Goal: Task Accomplishment & Management: Complete application form

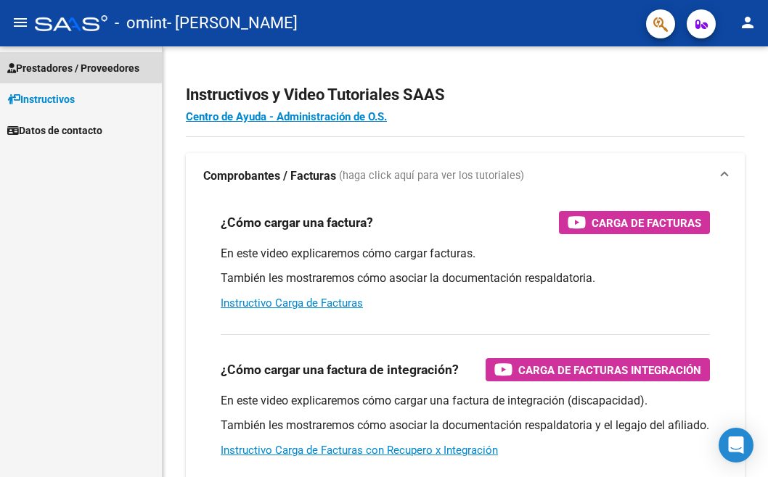
click at [80, 66] on span "Prestadores / Proveedores" at bounding box center [73, 68] width 132 height 16
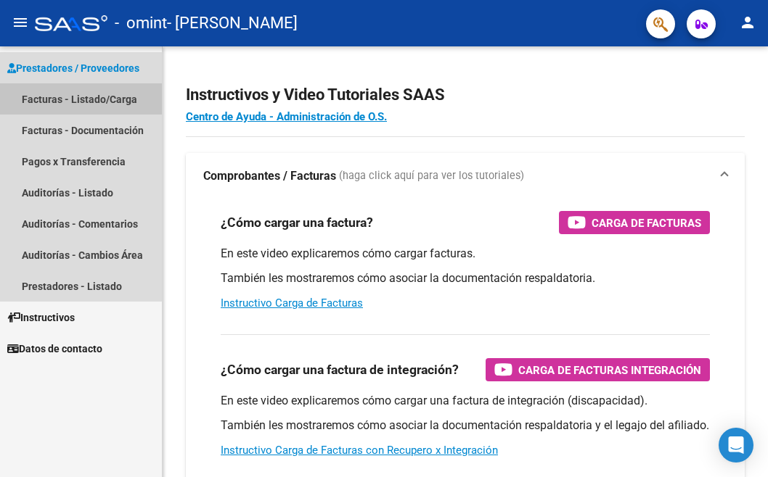
click at [60, 99] on link "Facturas - Listado/Carga" at bounding box center [81, 98] width 162 height 31
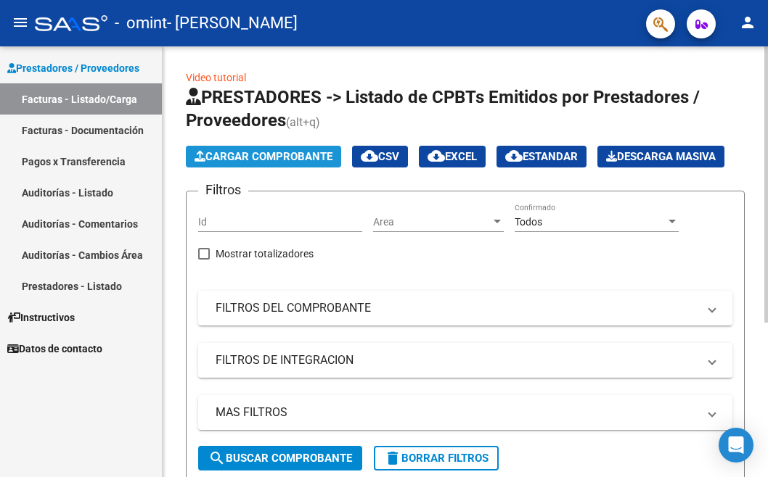
click at [289, 155] on span "Cargar Comprobante" at bounding box center [263, 156] width 138 height 13
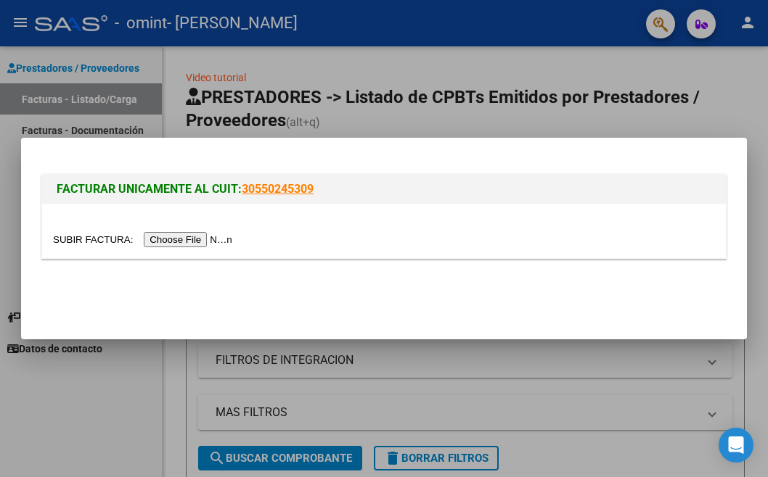
click at [209, 237] on input "file" at bounding box center [145, 239] width 184 height 15
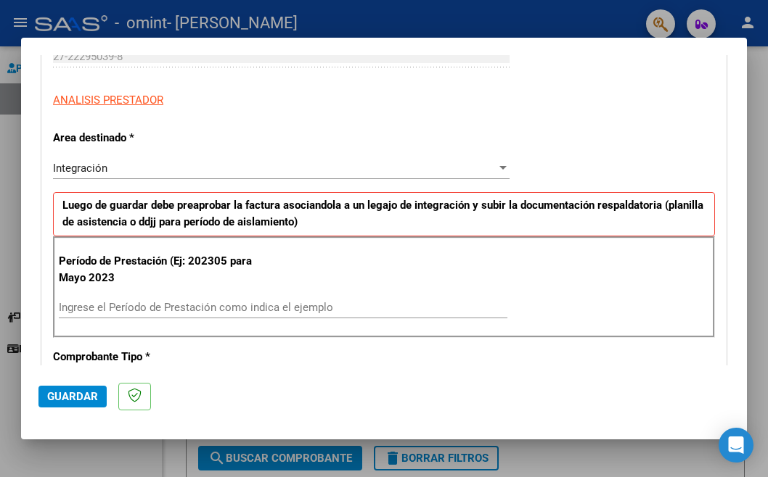
scroll to position [218, 0]
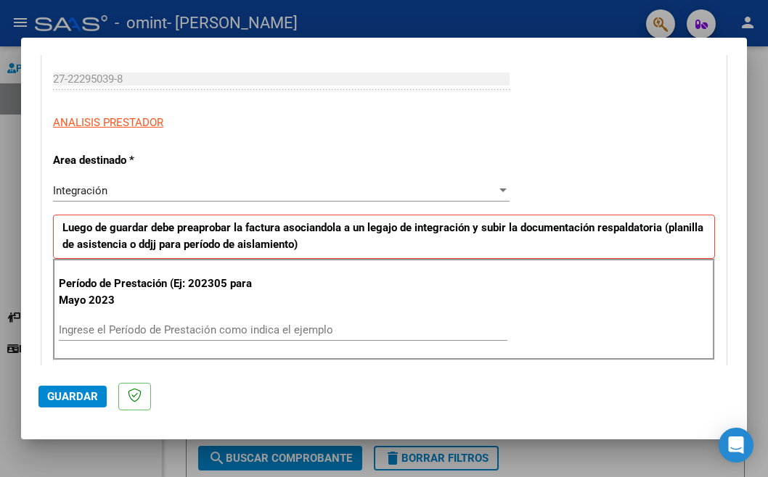
click at [163, 189] on div "Integración" at bounding box center [274, 190] width 443 height 13
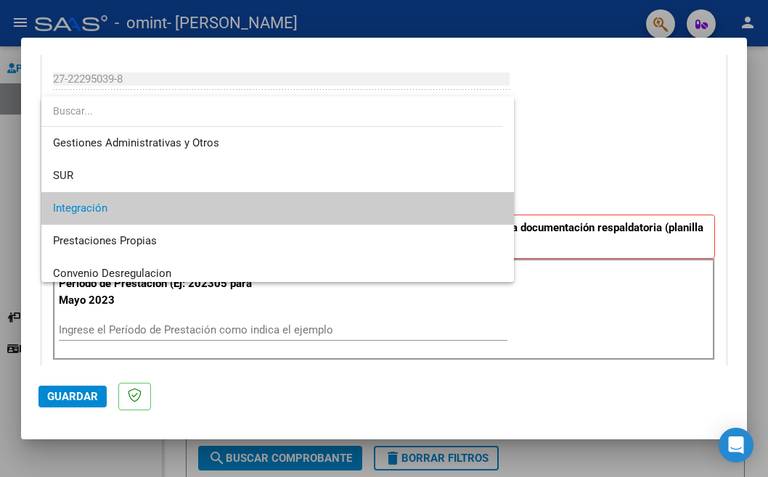
scroll to position [0, 0]
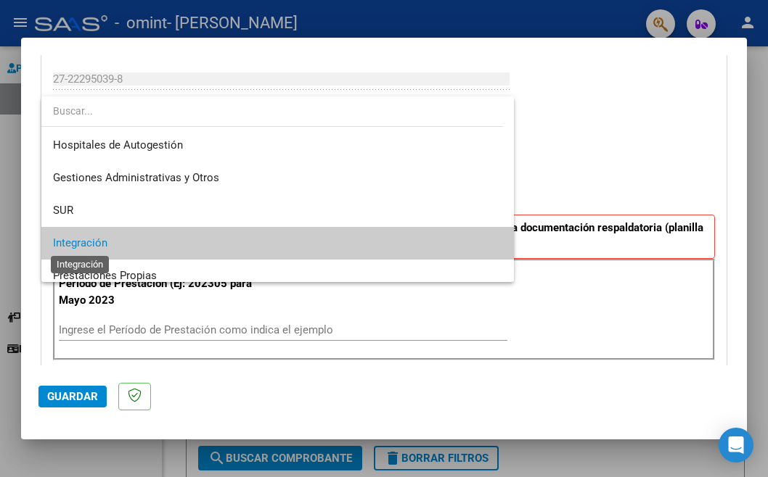
click at [94, 237] on span "Integración" at bounding box center [80, 243] width 54 height 13
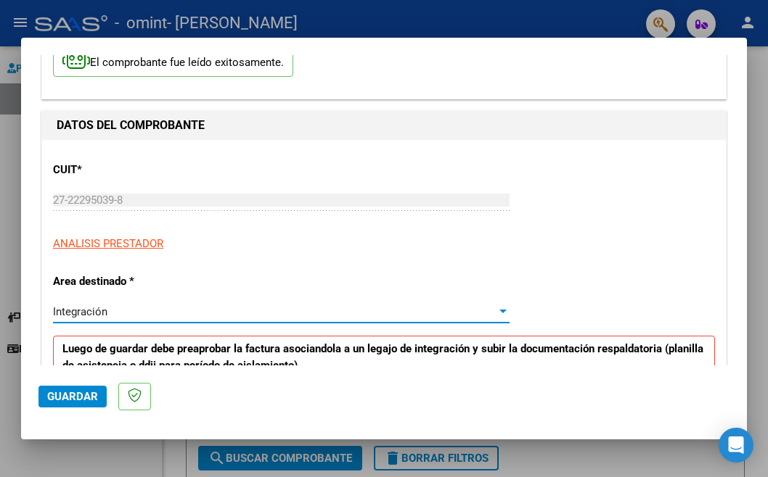
scroll to position [73, 0]
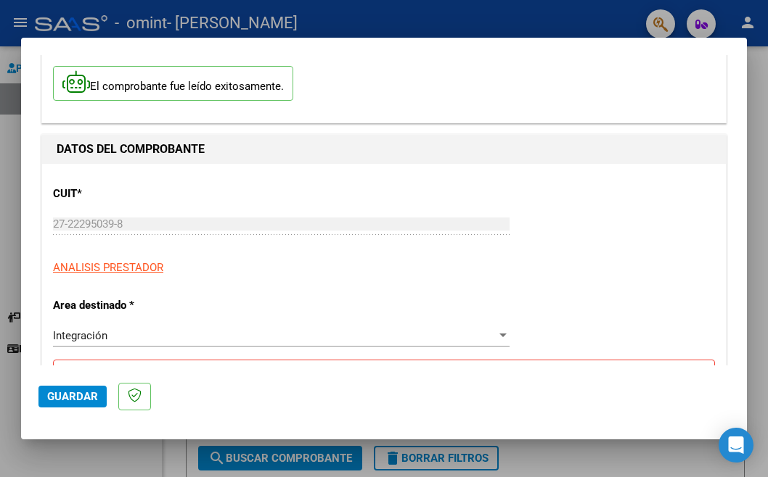
click at [149, 243] on div "27-22295039-8 Ingresar CUIT" at bounding box center [281, 231] width 456 height 36
click at [71, 230] on div "27-22295039-8 Ingresar CUIT" at bounding box center [281, 224] width 456 height 22
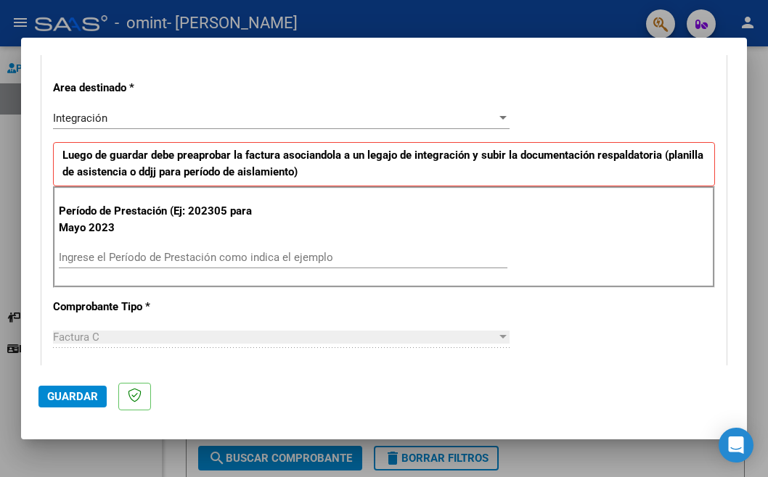
scroll to position [363, 0]
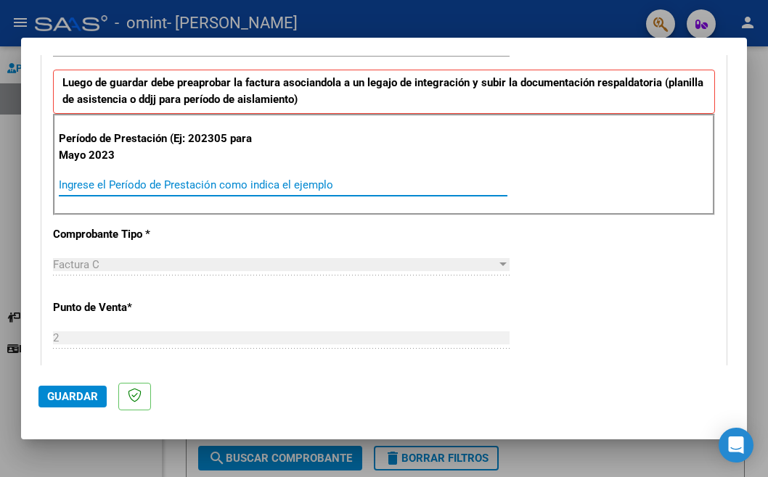
click at [127, 181] on input "Ingrese el Período de Prestación como indica el ejemplo" at bounding box center [283, 185] width 448 height 13
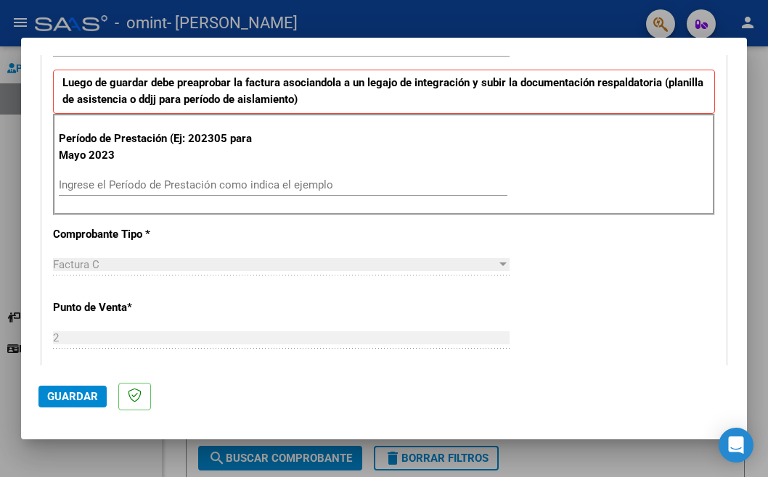
click at [133, 195] on div "Ingrese el Período de Prestación como indica el ejemplo" at bounding box center [283, 192] width 448 height 36
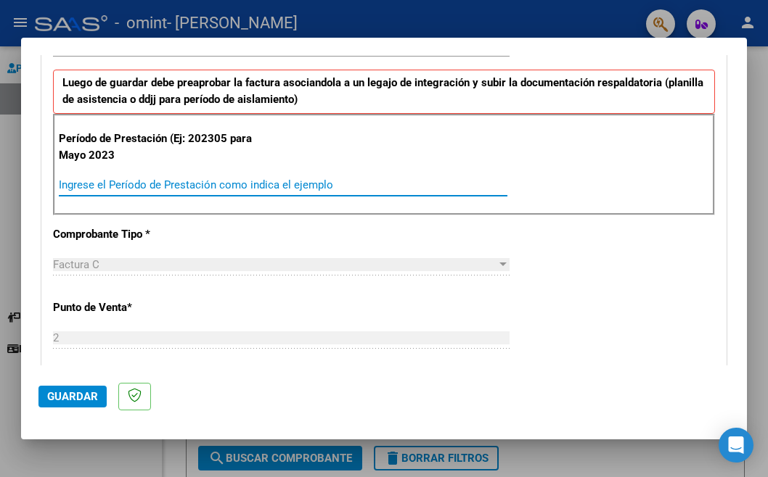
click at [281, 186] on input "Ingrese el Período de Prestación como indica el ejemplo" at bounding box center [283, 185] width 448 height 13
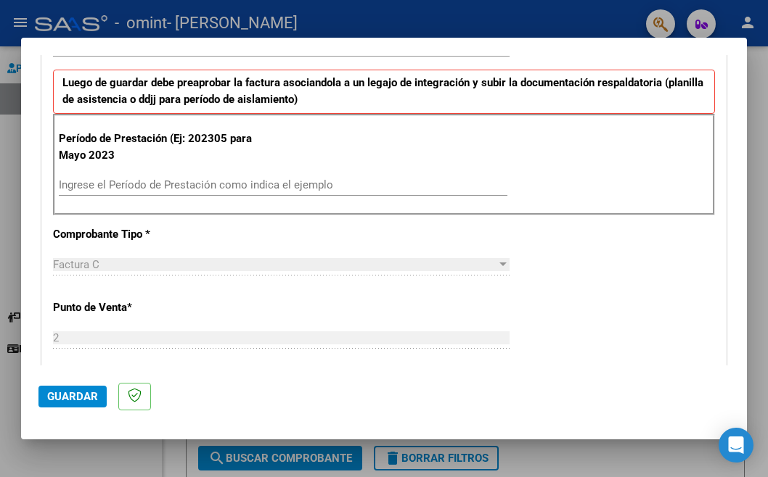
drag, startPoint x: 165, startPoint y: 139, endPoint x: 160, endPoint y: 152, distance: 14.3
click at [164, 139] on p "Período de Prestación (Ej: 202305 para Mayo 2023" at bounding box center [156, 147] width 195 height 33
click at [158, 153] on p "Período de Prestación (Ej: 202305 para Mayo 2023" at bounding box center [156, 147] width 195 height 33
click at [109, 258] on div "Factura C" at bounding box center [274, 264] width 443 height 13
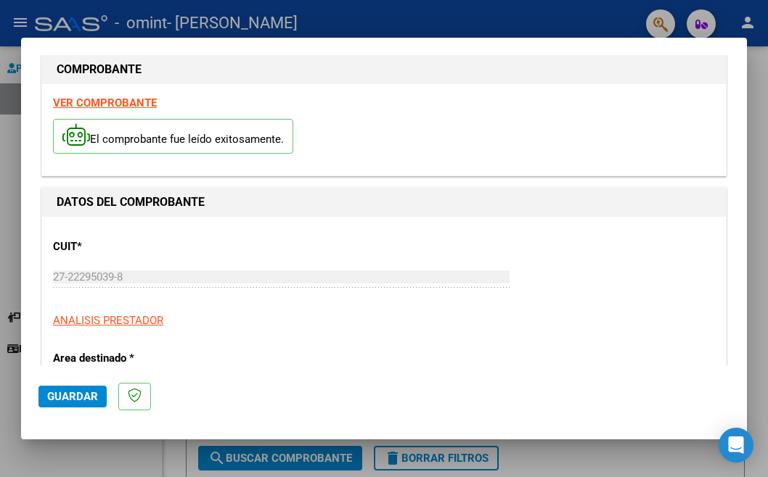
scroll to position [73, 0]
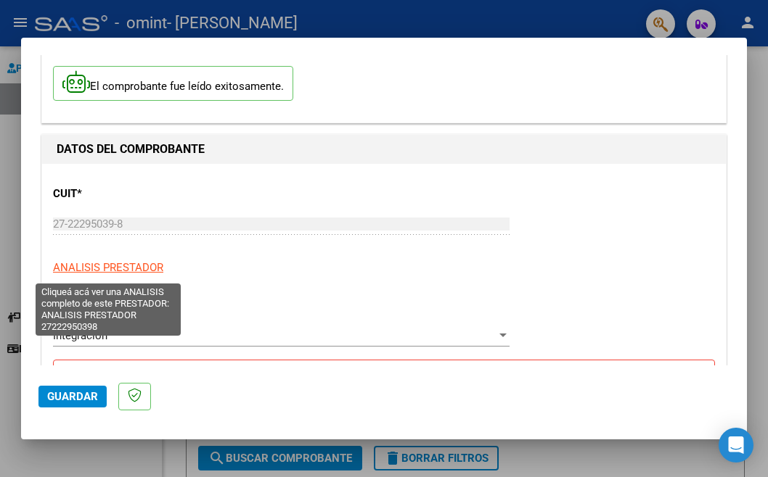
click at [142, 261] on span "ANALISIS PRESTADOR" at bounding box center [108, 267] width 110 height 13
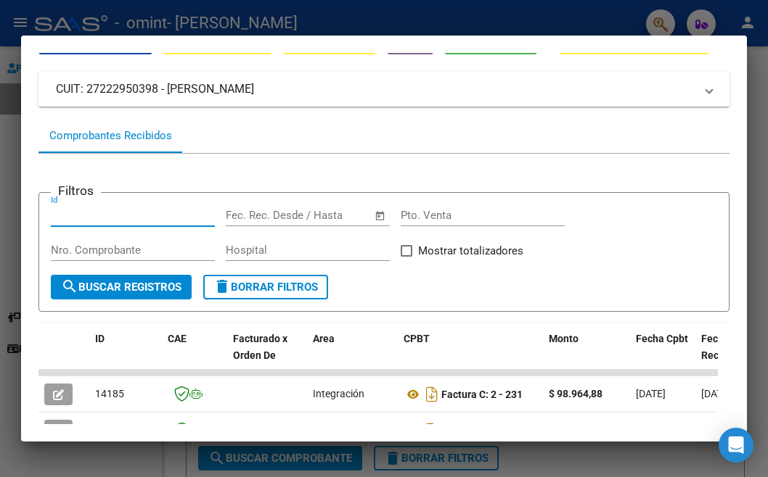
click at [89, 214] on input "Id" at bounding box center [133, 215] width 164 height 13
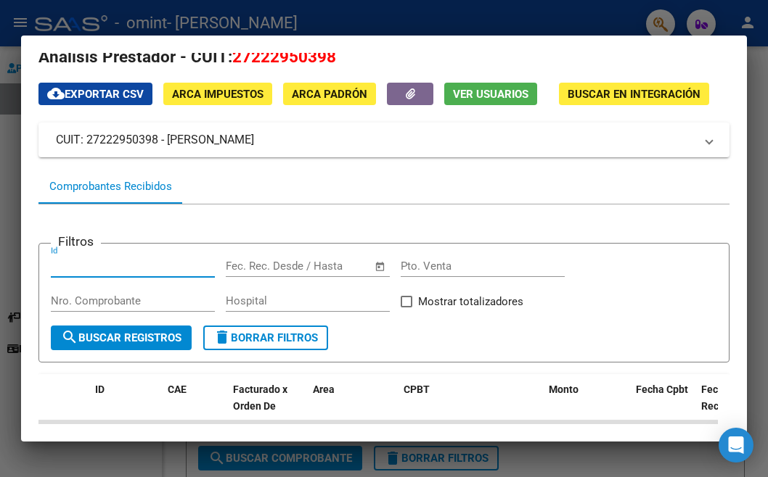
scroll to position [0, 0]
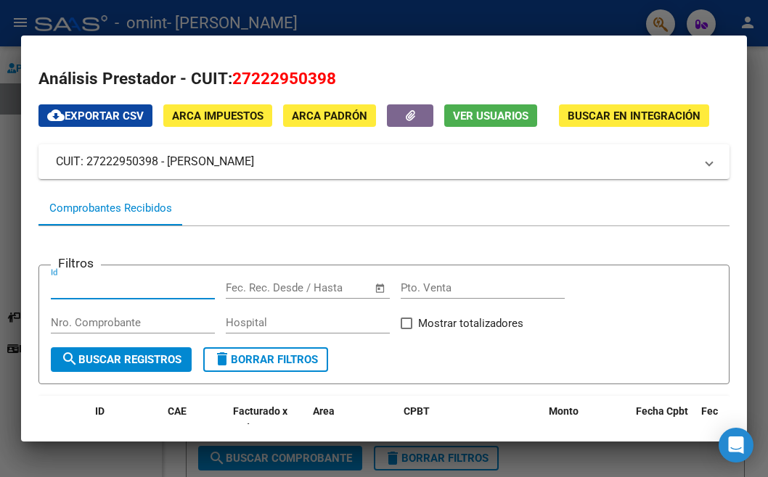
click at [115, 275] on form "Filtros Id Start date – End date Fec. Rec. Desde / Hasta Pto. Venta Nro. Compro…" at bounding box center [383, 325] width 691 height 120
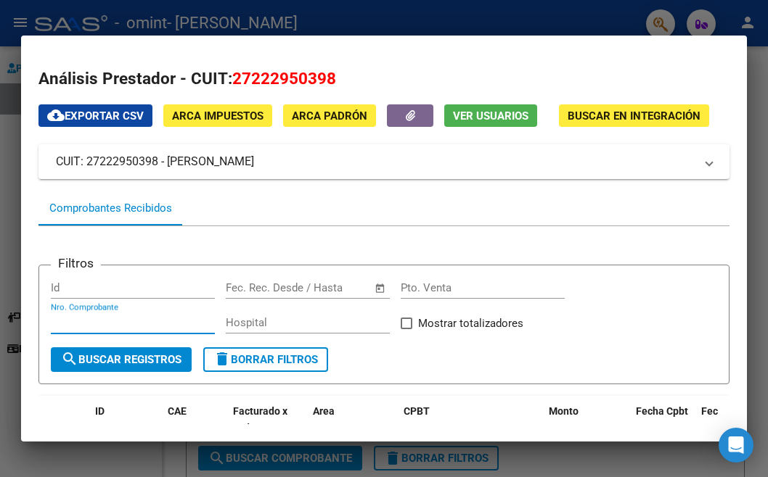
click at [91, 319] on input "Nro. Comprobante" at bounding box center [133, 322] width 164 height 13
type input "244"
click at [377, 285] on span "Open calendar" at bounding box center [380, 288] width 35 height 35
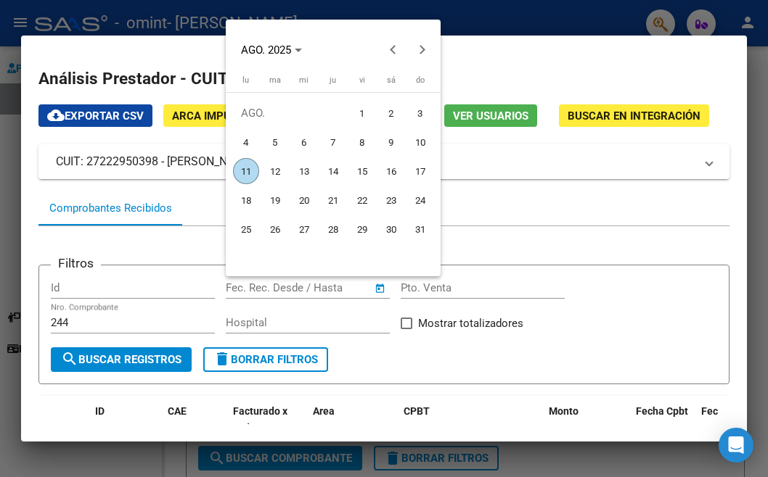
drag, startPoint x: 275, startPoint y: 139, endPoint x: 290, endPoint y: 147, distance: 17.2
click at [278, 136] on span "5" at bounding box center [275, 142] width 26 height 26
type input "[DATE]"
click at [409, 285] on div at bounding box center [384, 238] width 768 height 477
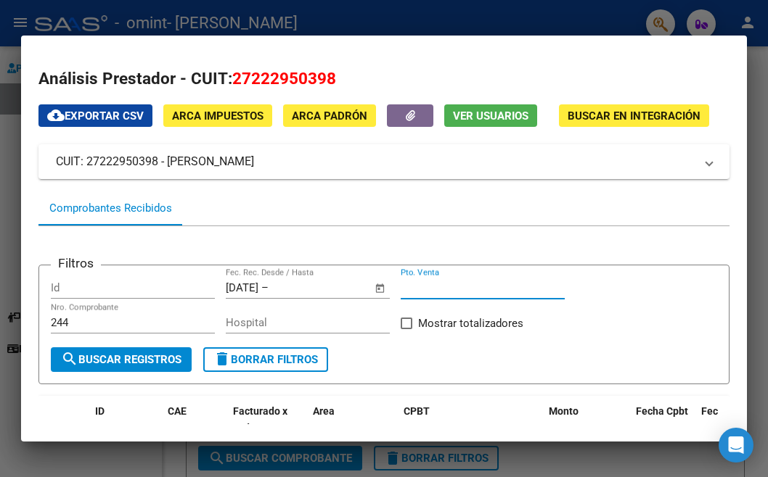
click at [409, 285] on input "Pto. Venta" at bounding box center [483, 288] width 164 height 13
type input "00002"
click at [52, 318] on input "244" at bounding box center [133, 322] width 164 height 13
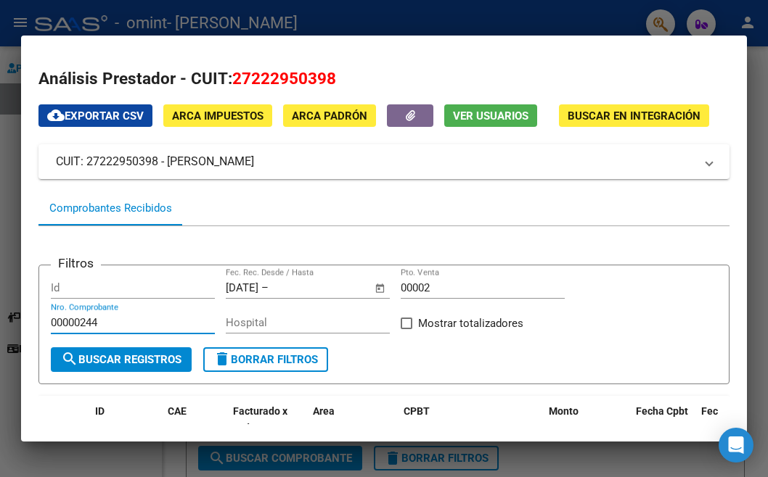
type input "00000244"
click at [268, 314] on div "Hospital" at bounding box center [308, 323] width 164 height 22
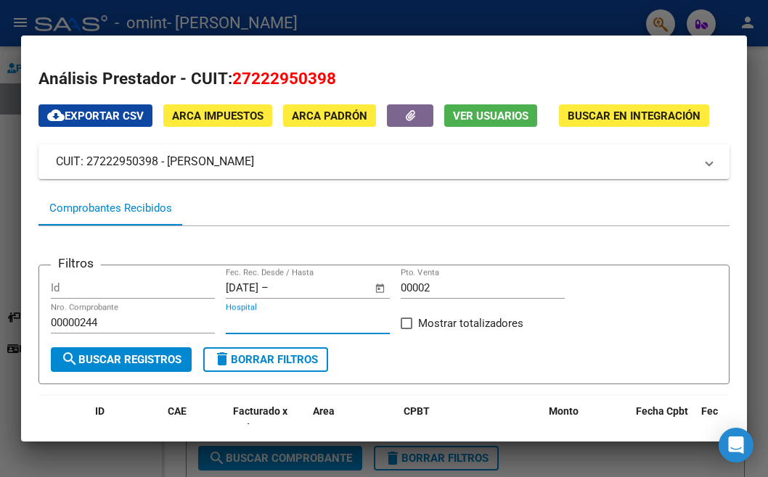
click at [337, 320] on input "Hospital" at bounding box center [308, 322] width 164 height 13
click at [301, 168] on mat-panel-title "CUIT: 27222950398 - [PERSON_NAME]" at bounding box center [375, 161] width 639 height 17
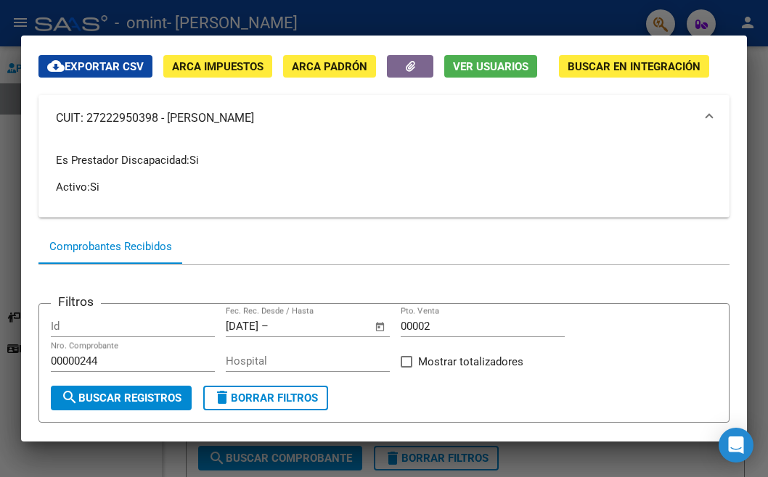
scroll to position [73, 0]
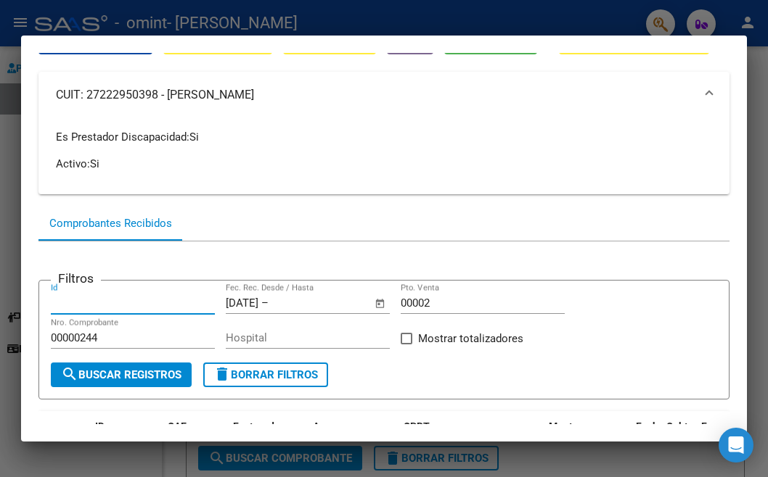
click at [118, 303] on input "Id" at bounding box center [133, 303] width 164 height 13
type input "11"
click at [268, 298] on span "–" at bounding box center [264, 303] width 7 height 13
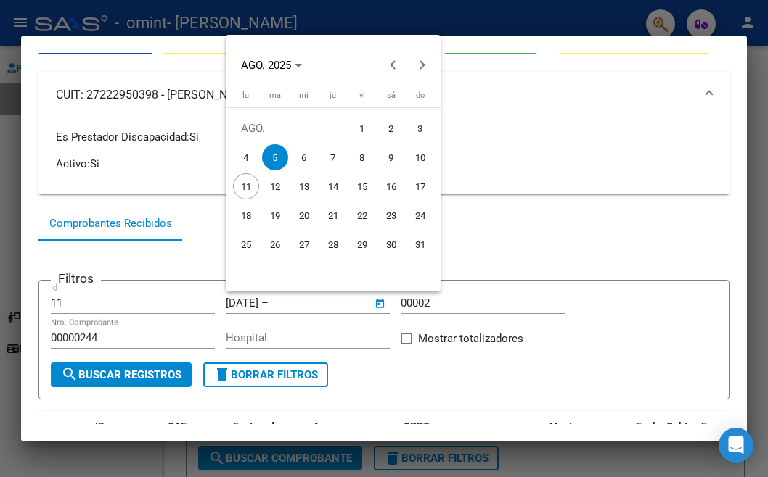
click at [289, 303] on div at bounding box center [384, 238] width 768 height 477
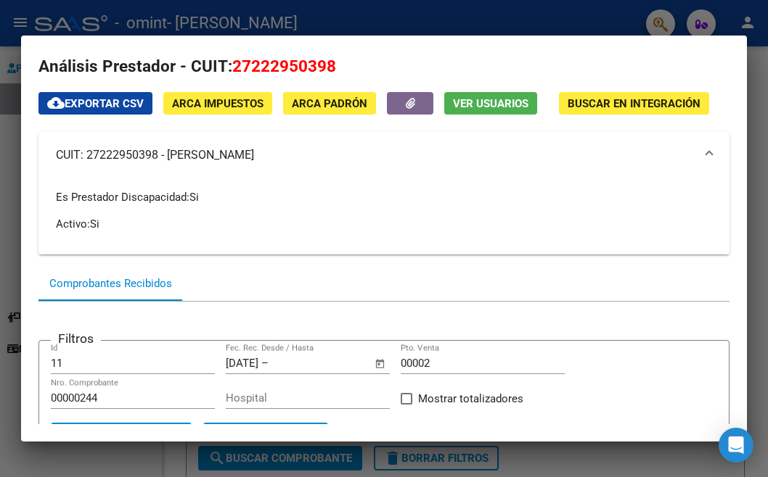
scroll to position [0, 0]
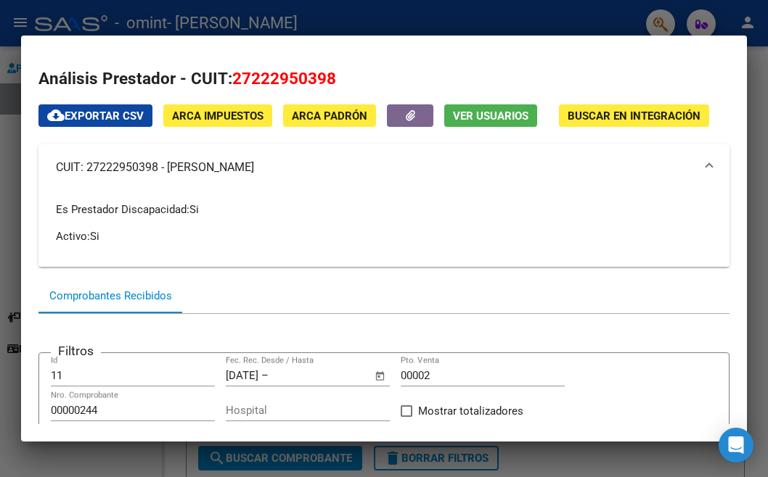
click at [22, 199] on mat-dialog-content "Análisis Prestador - CUIT: 27222950398 cloud_download Exportar CSV ARCA Impuest…" at bounding box center [384, 238] width 726 height 371
click at [13, 72] on div at bounding box center [384, 238] width 768 height 477
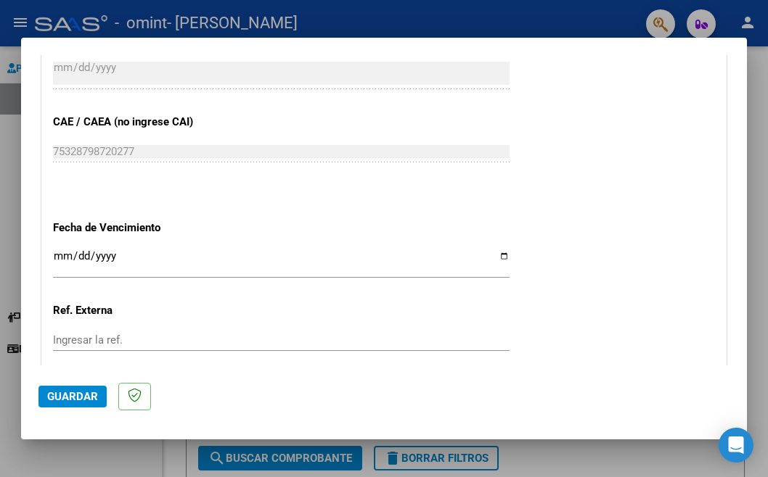
scroll to position [907, 0]
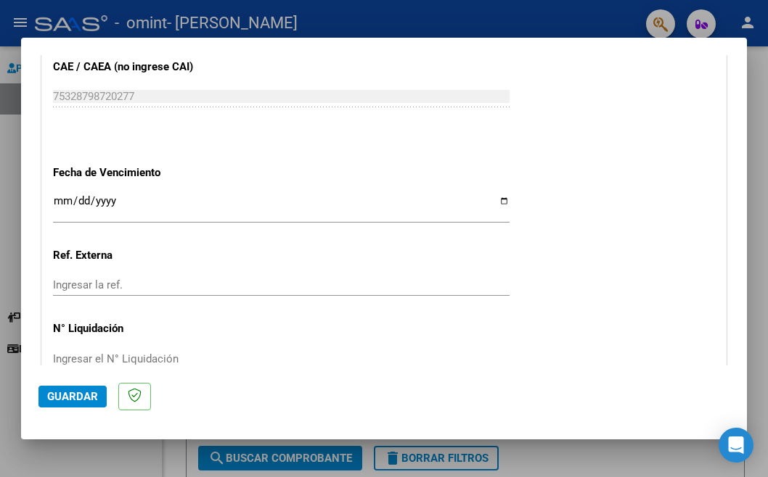
click at [102, 202] on input "Ingresar la fecha" at bounding box center [281, 206] width 456 height 23
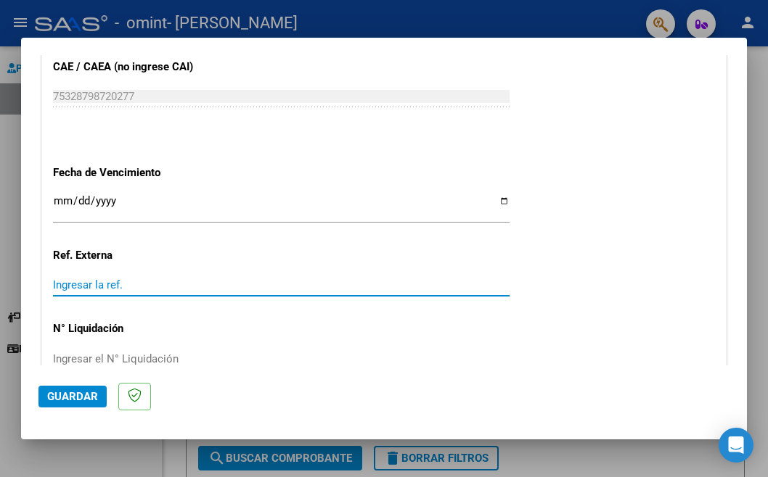
click at [106, 279] on input "Ingresar la ref." at bounding box center [281, 285] width 456 height 13
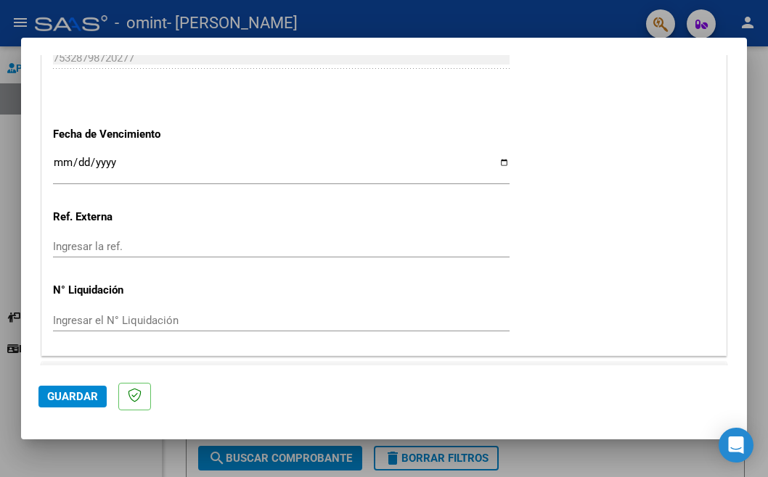
scroll to position [980, 0]
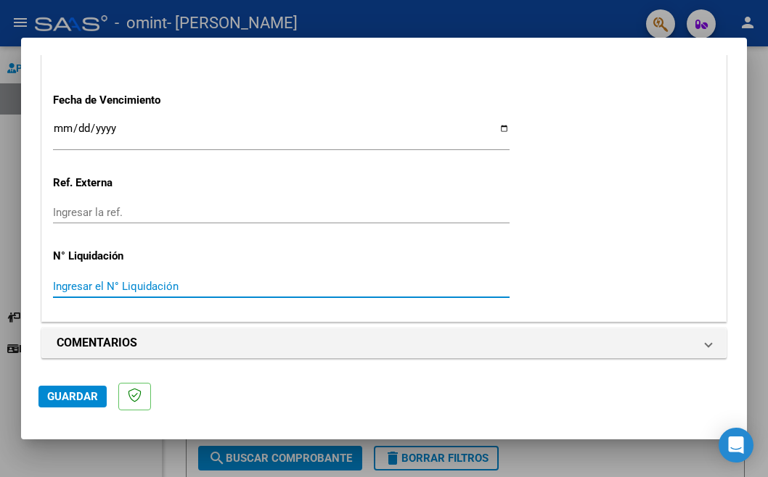
click at [155, 280] on input "Ingresar el N° Liquidación" at bounding box center [281, 286] width 456 height 13
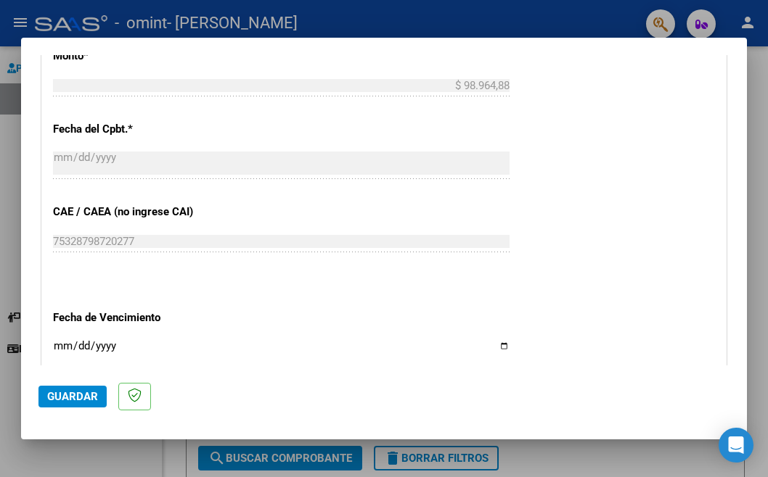
scroll to position [834, 0]
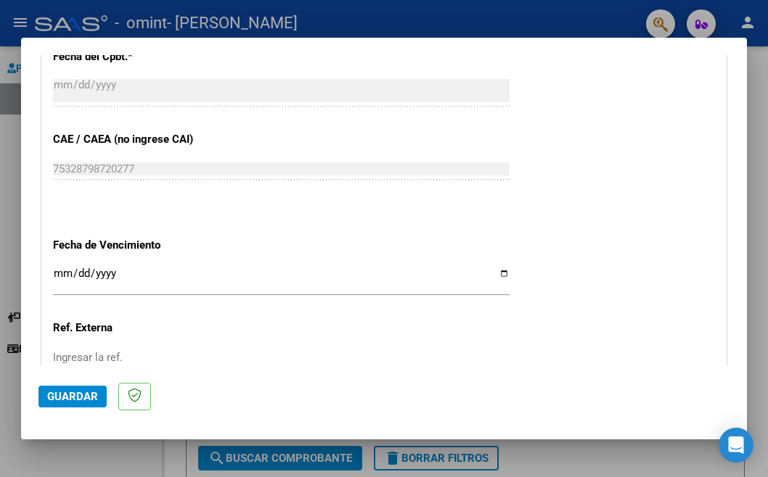
click at [120, 269] on input "Ingresar la fecha" at bounding box center [281, 279] width 456 height 23
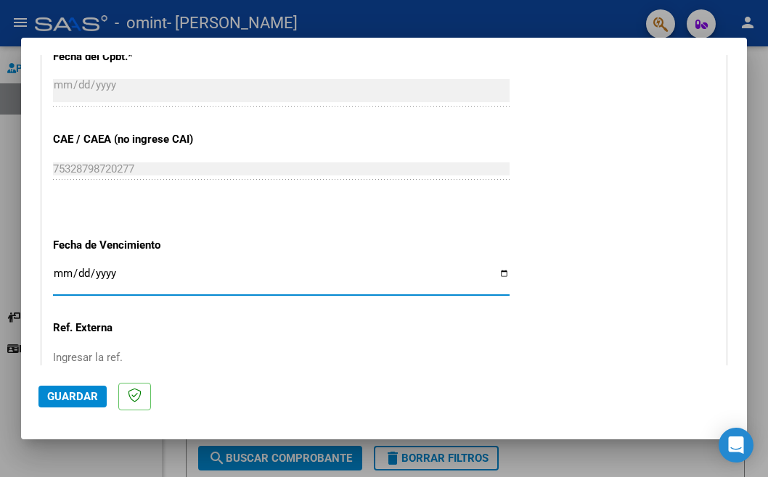
click at [495, 268] on input "Ingresar la fecha" at bounding box center [281, 279] width 456 height 23
type input "[DATE]"
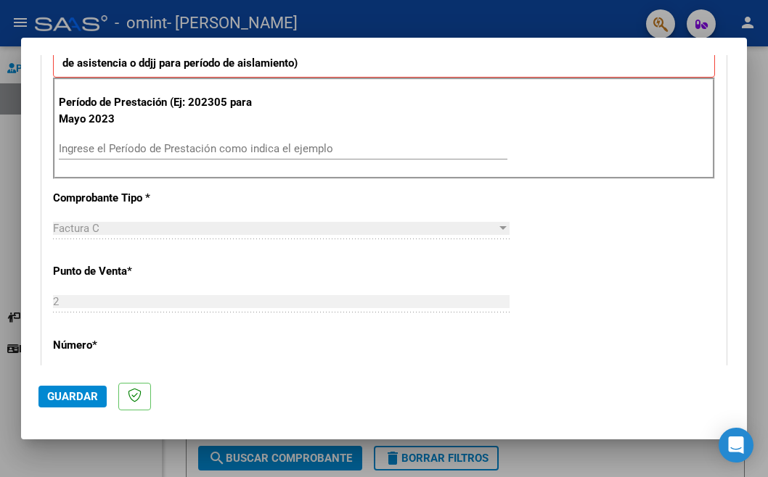
scroll to position [327, 0]
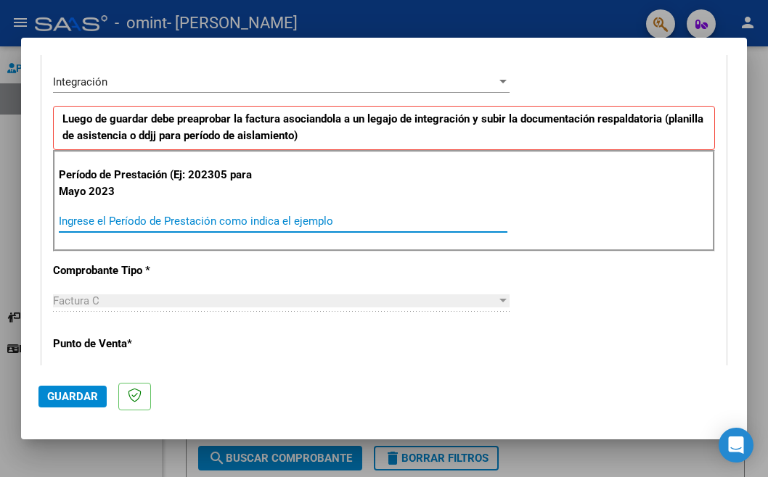
click at [208, 223] on input "Ingrese el Período de Prestación como indica el ejemplo" at bounding box center [283, 221] width 448 height 13
click at [258, 175] on div "Período de Prestación (Ej: 202305 para Mayo 2023 Ingrese el Período de Prestaci…" at bounding box center [384, 201] width 662 height 102
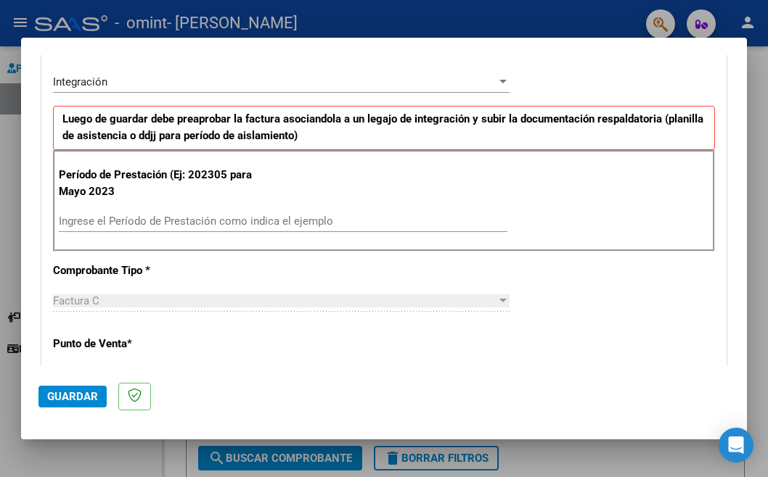
click at [158, 186] on p "Período de Prestación (Ej: 202305 para Mayo 2023" at bounding box center [156, 183] width 195 height 33
click at [110, 185] on p "Período de Prestación (Ej: 202305 para Mayo 2023" at bounding box center [156, 183] width 195 height 33
click at [112, 188] on p "Período de Prestación (Ej: 202305 para Mayo 2023" at bounding box center [156, 183] width 195 height 33
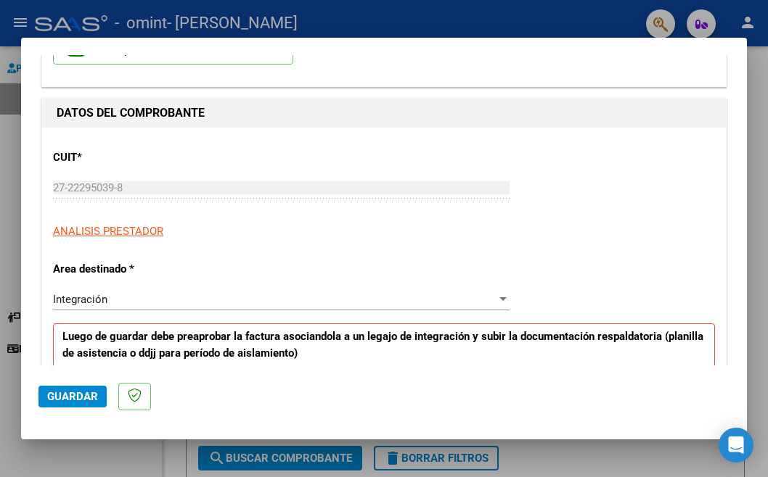
scroll to position [181, 0]
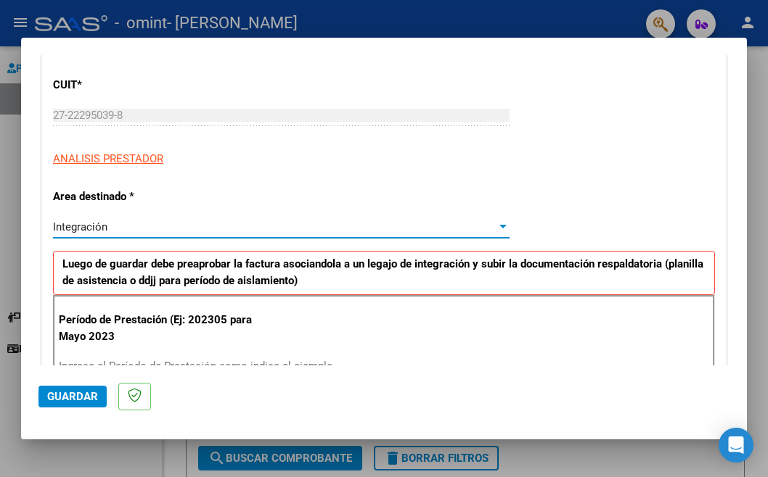
click at [115, 221] on div "Integración" at bounding box center [274, 227] width 443 height 13
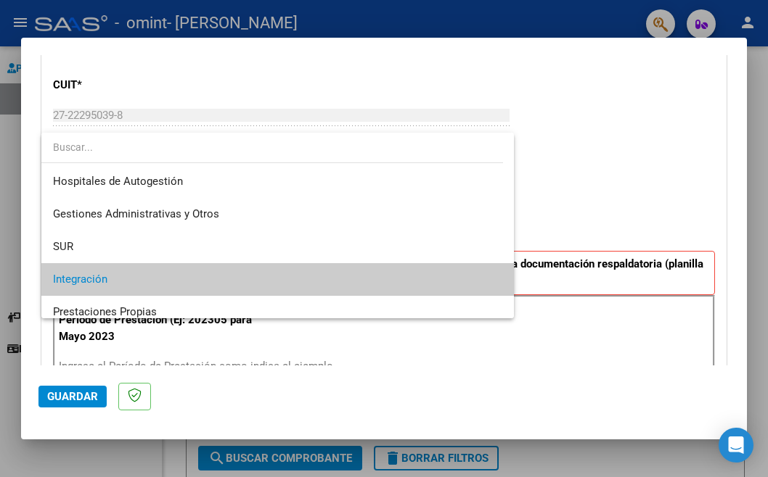
scroll to position [54, 0]
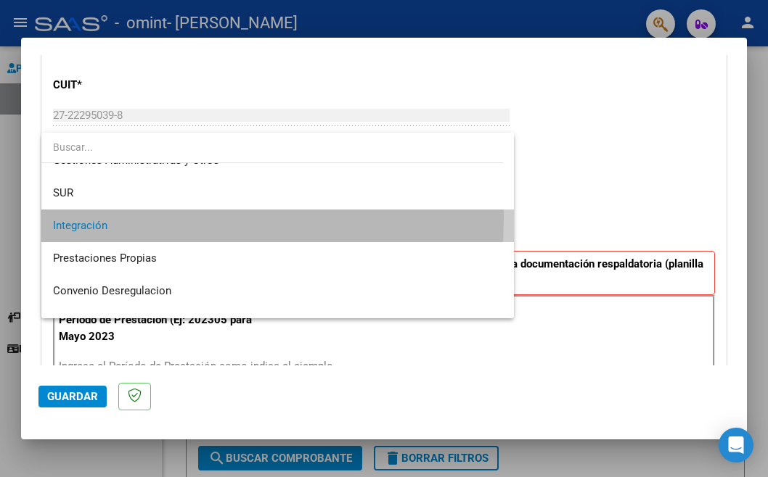
click at [80, 217] on span "Integración" at bounding box center [277, 226] width 449 height 33
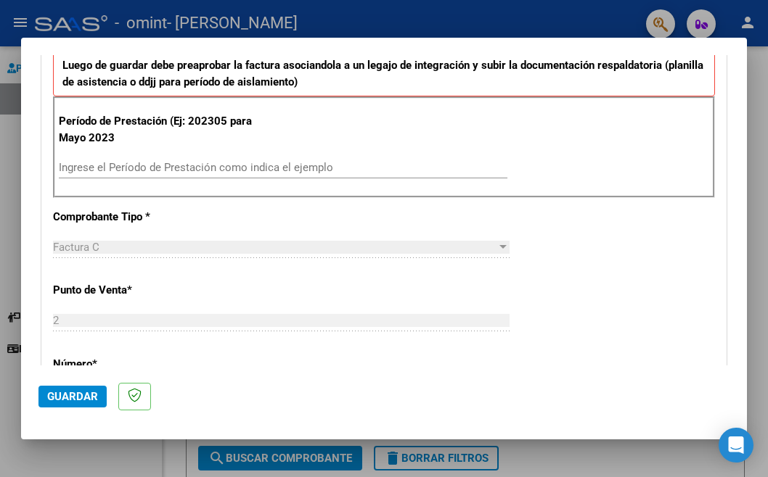
scroll to position [327, 0]
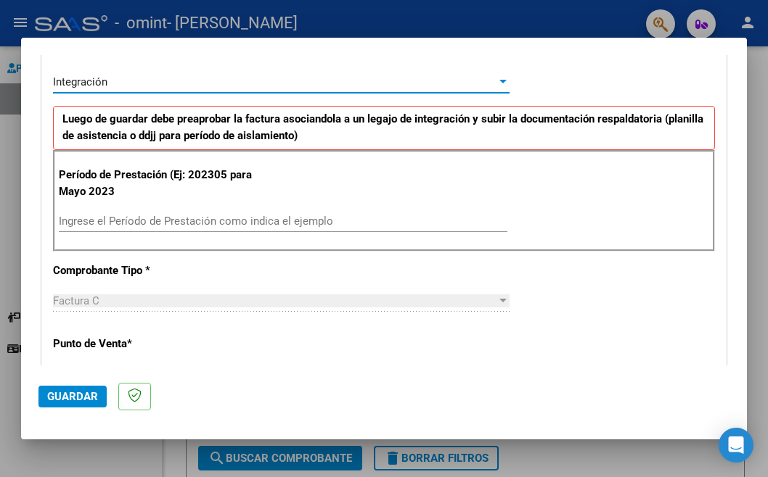
click at [265, 169] on div "Período de Prestación (Ej: 202305 para Mayo 2023 Ingrese el Período de Prestaci…" at bounding box center [384, 201] width 662 height 102
drag, startPoint x: 304, startPoint y: 175, endPoint x: 305, endPoint y: 201, distance: 26.1
click at [308, 191] on div "Período de Prestación (Ej: 202305 para Mayo 2023 Ingrese el Período de Prestaci…" at bounding box center [384, 201] width 662 height 102
drag, startPoint x: 337, startPoint y: 204, endPoint x: 346, endPoint y: 210, distance: 10.5
click at [346, 210] on div "Período de Prestación (Ej: 202305 para Mayo 2023 Ingrese el Período de Prestaci…" at bounding box center [384, 201] width 662 height 102
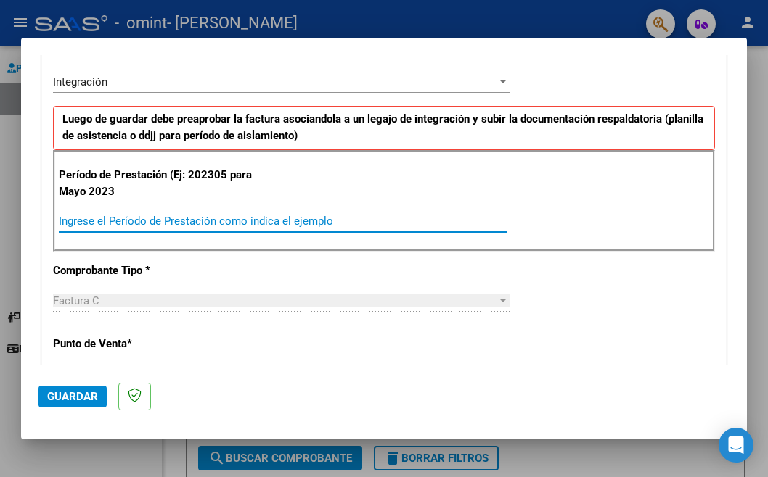
click at [350, 221] on input "Ingrese el Período de Prestación como indica el ejemplo" at bounding box center [283, 221] width 448 height 13
click at [347, 223] on input "Ingrese el Período de Prestación como indica el ejemplo" at bounding box center [283, 221] width 448 height 13
click at [68, 220] on input "Ingrese el Período de Prestación como indica el ejemplo" at bounding box center [283, 221] width 448 height 13
click at [65, 219] on input "Ingrese el Período de Prestación como indica el ejemplo" at bounding box center [283, 221] width 448 height 13
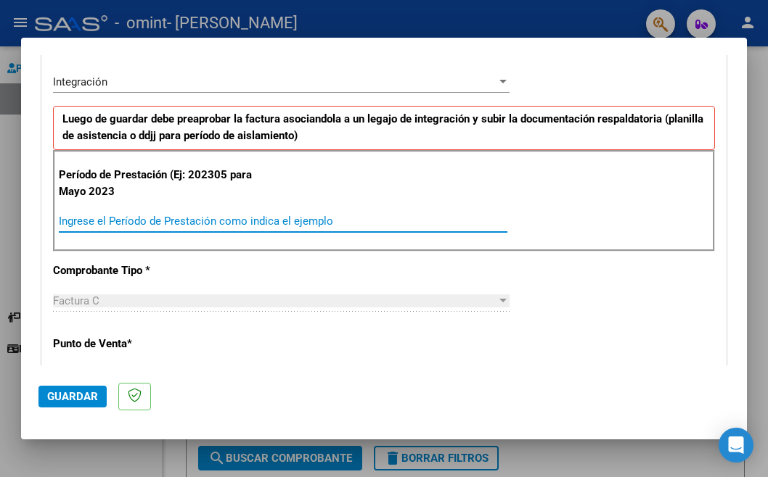
click at [65, 226] on div "Ingrese el Período de Prestación como indica el ejemplo" at bounding box center [283, 221] width 448 height 22
drag, startPoint x: 65, startPoint y: 226, endPoint x: 76, endPoint y: 216, distance: 14.4
click at [66, 226] on div "Ingrese el Período de Prestación como indica el ejemplo" at bounding box center [283, 221] width 448 height 22
click at [125, 189] on p "Período de Prestación (Ej: 202305 para Mayo 2023" at bounding box center [156, 183] width 195 height 33
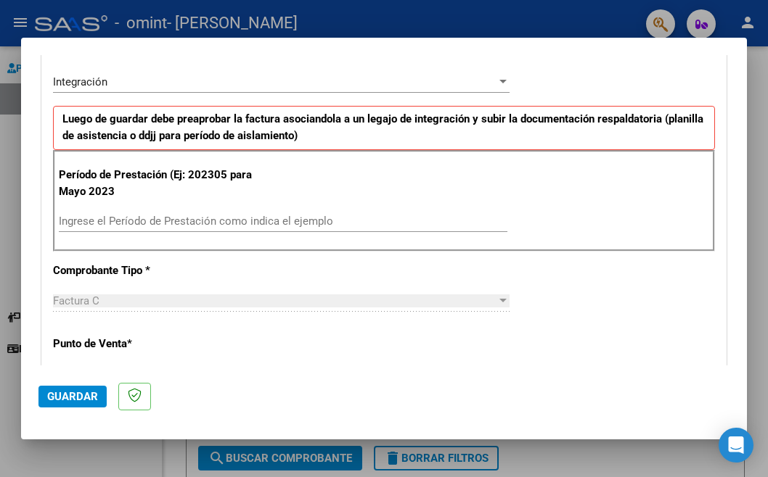
click at [246, 201] on div "Período de Prestación (Ej: 202305 para Mayo 2023 Ingrese el Período de Prestaci…" at bounding box center [384, 201] width 662 height 102
click at [356, 198] on div "Período de Prestación (Ej: 202305 para Mayo 2023 Ingrese el Período de Prestaci…" at bounding box center [384, 201] width 662 height 102
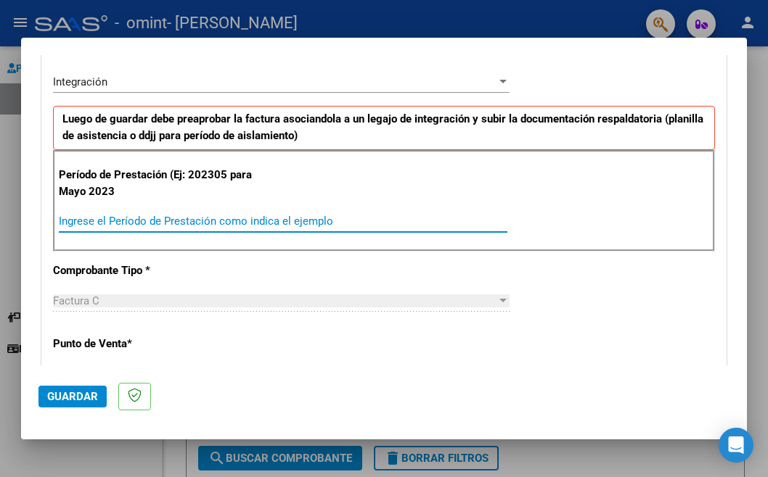
click at [488, 218] on input "Ingrese el Período de Prestación como indica el ejemplo" at bounding box center [283, 221] width 448 height 13
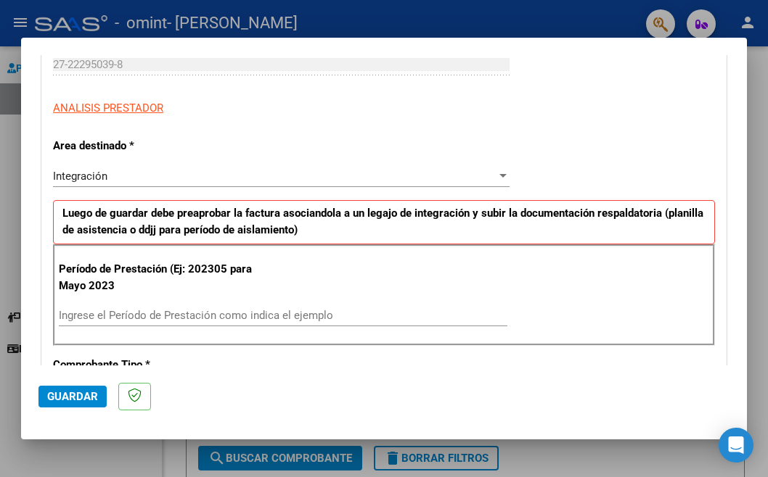
scroll to position [254, 0]
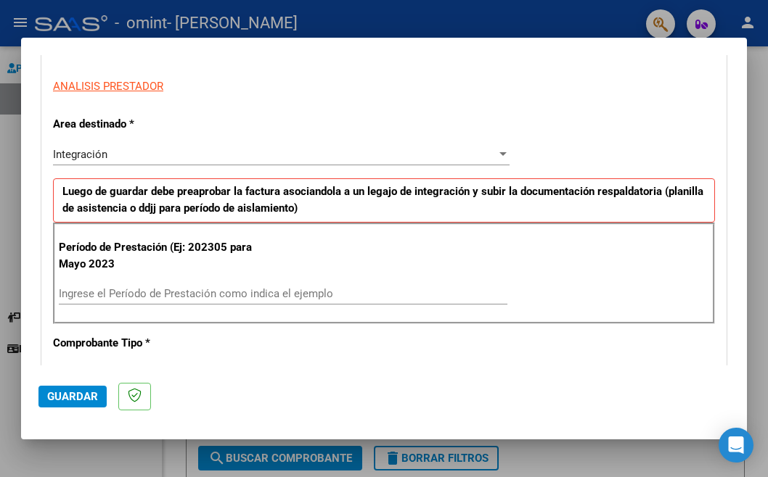
click at [247, 245] on p "Período de Prestación (Ej: 202305 para Mayo 2023" at bounding box center [156, 255] width 195 height 33
click at [244, 245] on p "Período de Prestación (Ej: 202305 para Mayo 2023" at bounding box center [156, 255] width 195 height 33
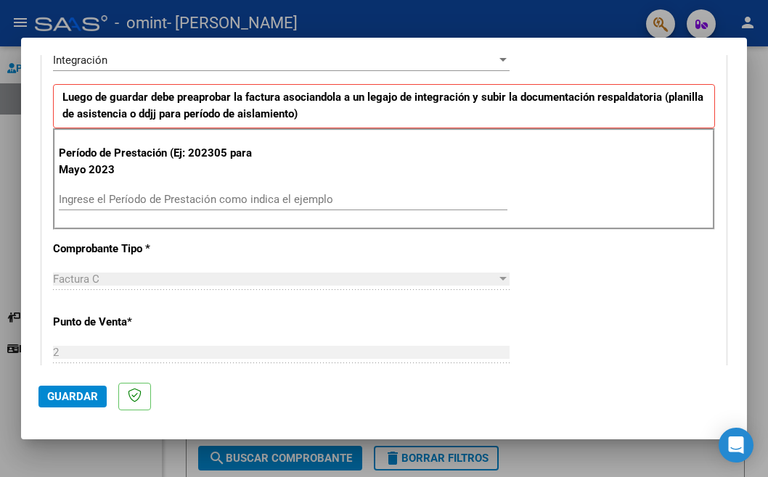
scroll to position [363, 0]
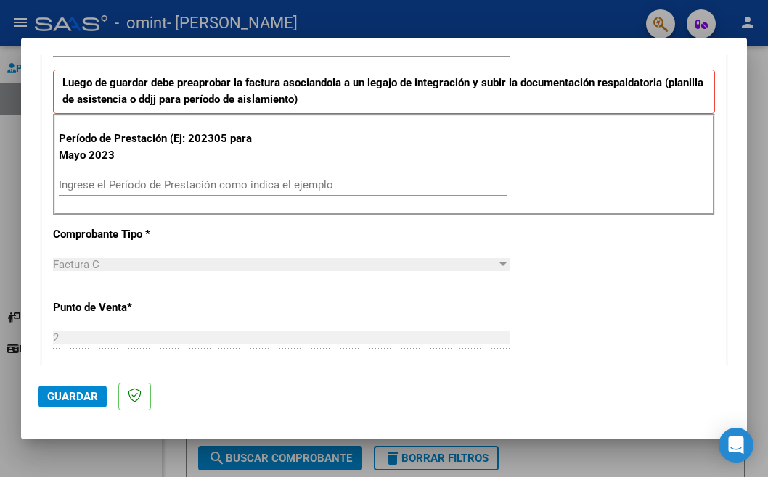
click at [189, 149] on p "Período de Prestación (Ej: 202305 para Mayo 2023" at bounding box center [156, 147] width 195 height 33
click at [118, 191] on div "Ingrese el Período de Prestación como indica el ejemplo" at bounding box center [283, 185] width 448 height 22
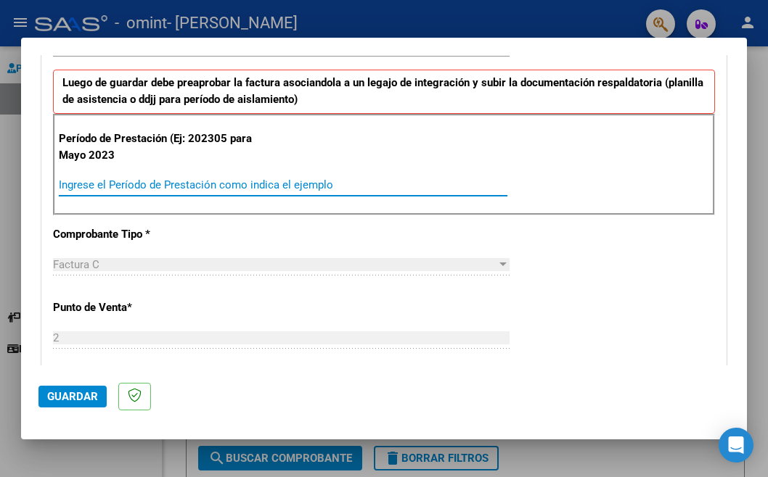
click at [122, 184] on input "Ingrese el Período de Prestación como indica el ejemplo" at bounding box center [283, 185] width 448 height 13
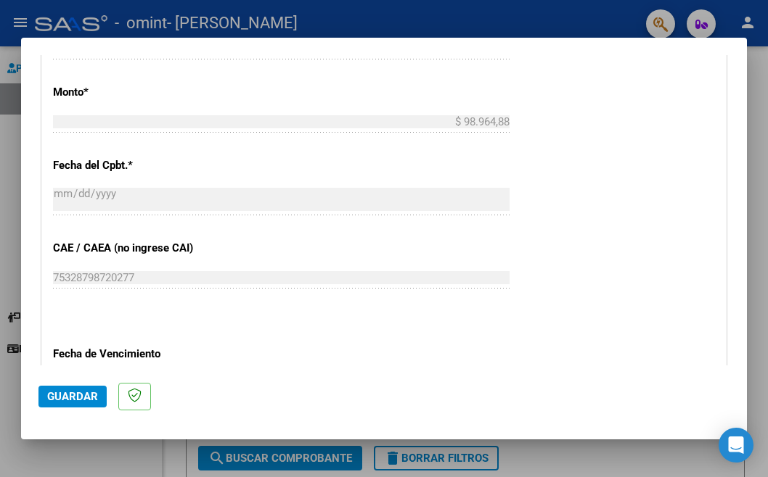
scroll to position [943, 0]
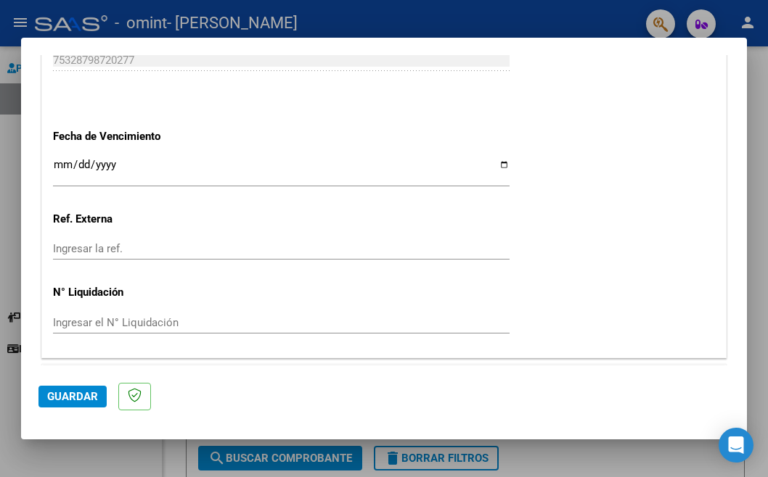
type input "202507"
click at [67, 398] on span "Guardar" at bounding box center [72, 396] width 51 height 13
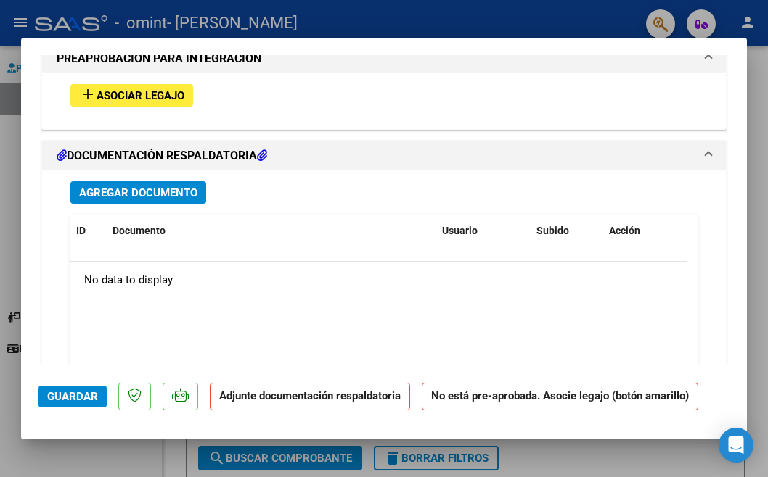
scroll to position [1280, 0]
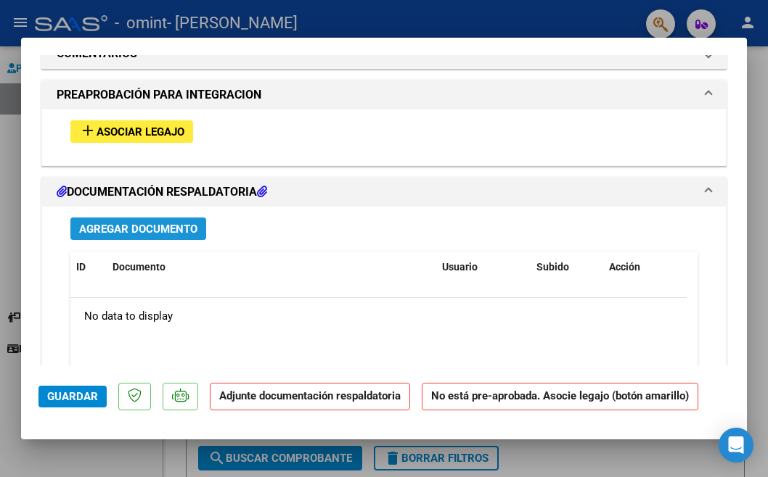
click at [176, 223] on span "Agregar Documento" at bounding box center [138, 229] width 118 height 13
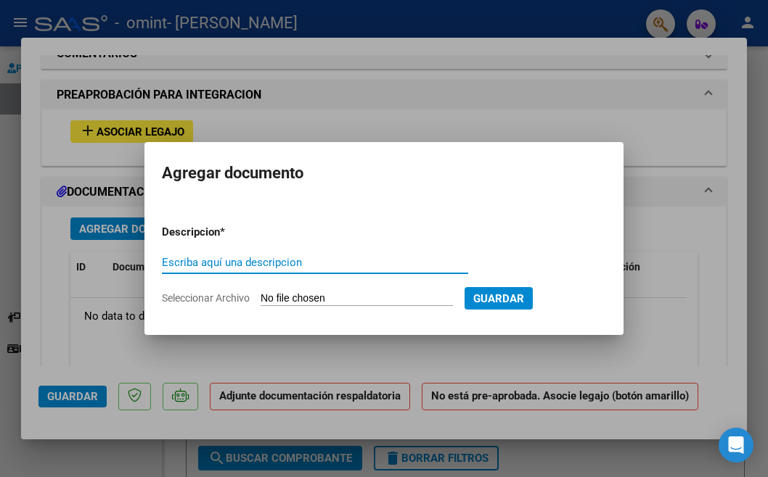
click at [242, 256] on input "Escriba aquí una descripcion" at bounding box center [315, 262] width 306 height 13
type input "Factura y asistencia"
click at [234, 295] on span "Seleccionar Archivo" at bounding box center [206, 298] width 88 height 12
click at [260, 295] on input "Seleccionar Archivo" at bounding box center [356, 299] width 192 height 14
type input "C:\fakepath\Factura asitencia e informe [PERSON_NAME][DATE].pdf"
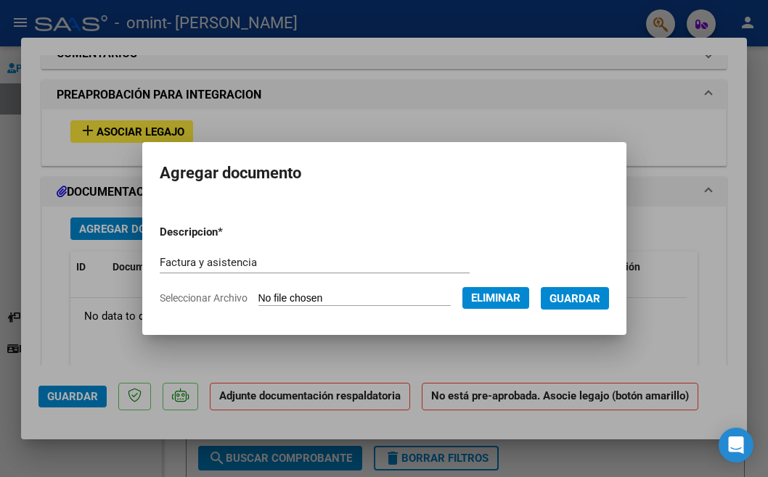
click at [578, 295] on span "Guardar" at bounding box center [574, 298] width 51 height 13
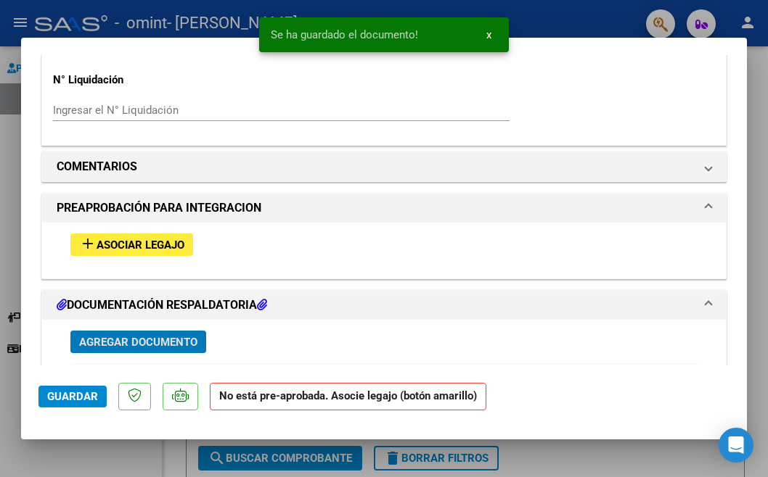
scroll to position [1135, 0]
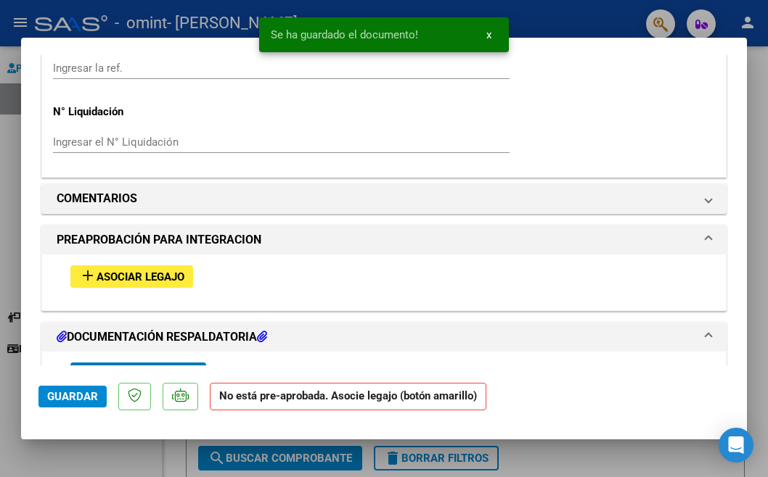
click at [179, 271] on span "Asociar Legajo" at bounding box center [141, 277] width 88 height 13
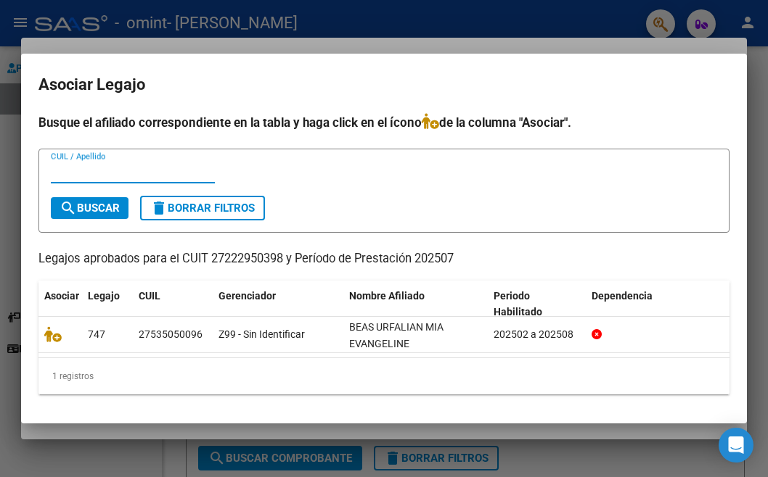
click at [97, 172] on input "CUIL / Apellido" at bounding box center [133, 171] width 164 height 13
type input "Beas"
click at [93, 201] on button "search Buscar" at bounding box center [90, 208] width 78 height 22
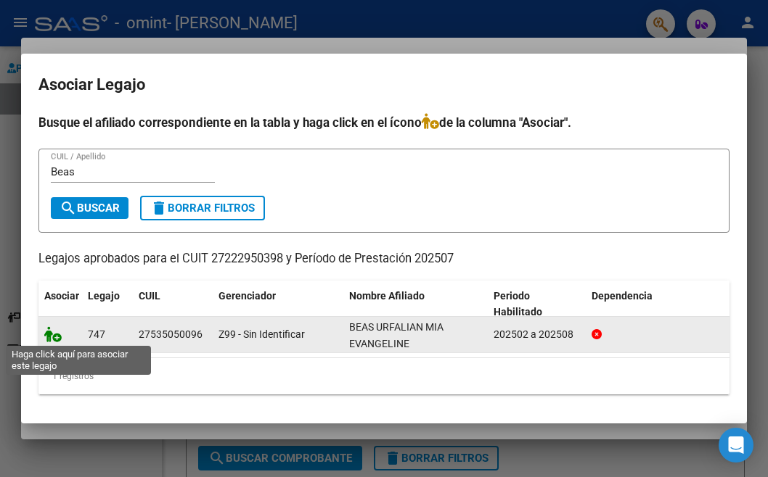
click at [54, 330] on icon at bounding box center [52, 335] width 17 height 16
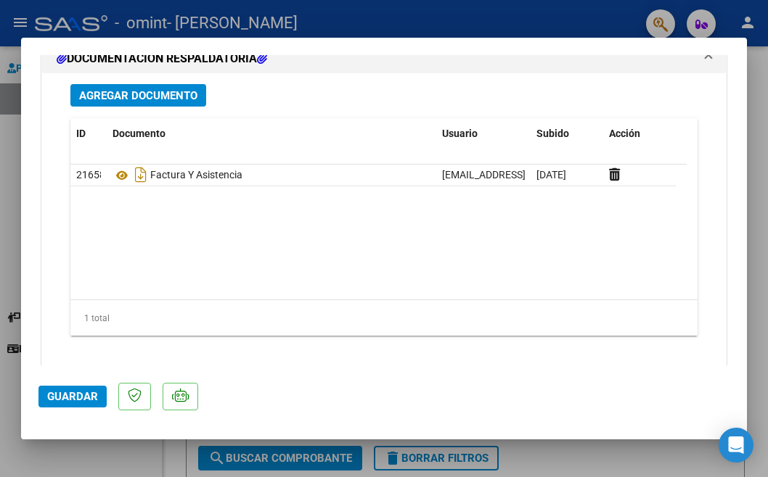
scroll to position [1651, 0]
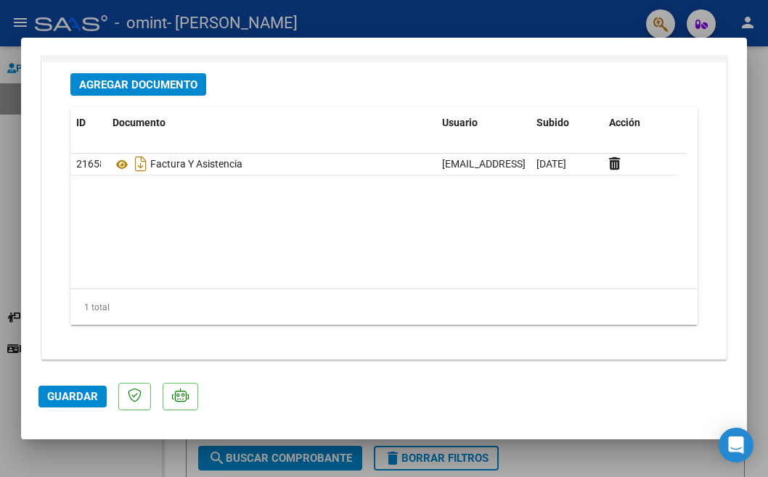
click at [75, 395] on span "Guardar" at bounding box center [72, 396] width 51 height 13
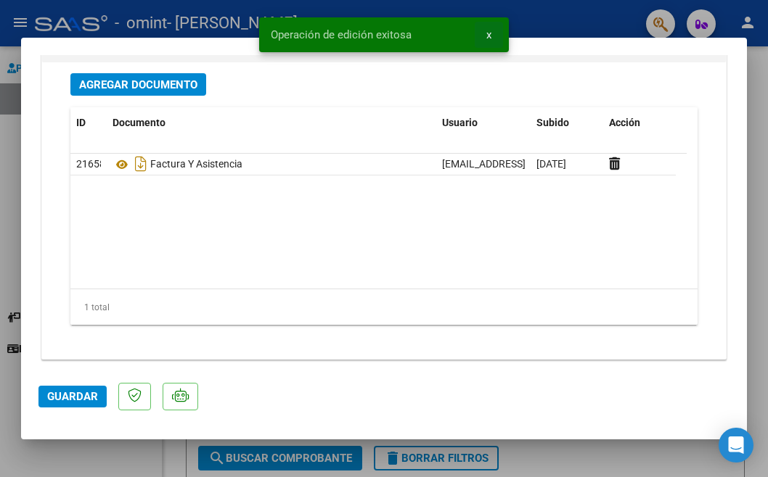
click at [491, 39] on span "x" at bounding box center [488, 34] width 5 height 13
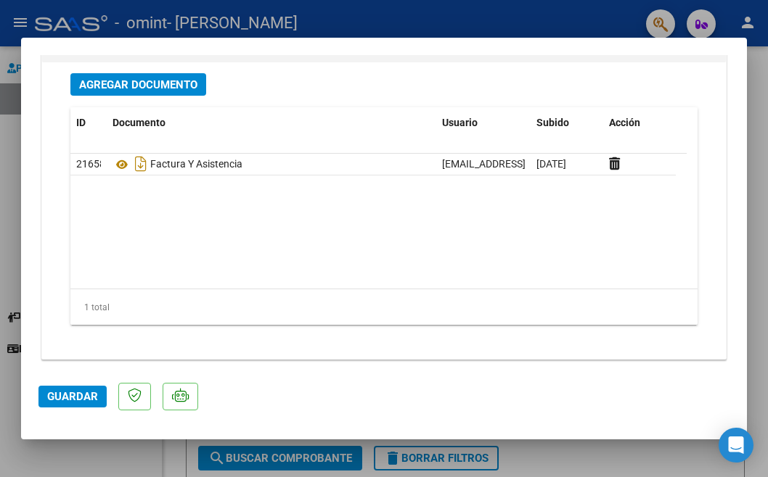
click at [766, 106] on div at bounding box center [384, 238] width 768 height 477
type input "$ 0,00"
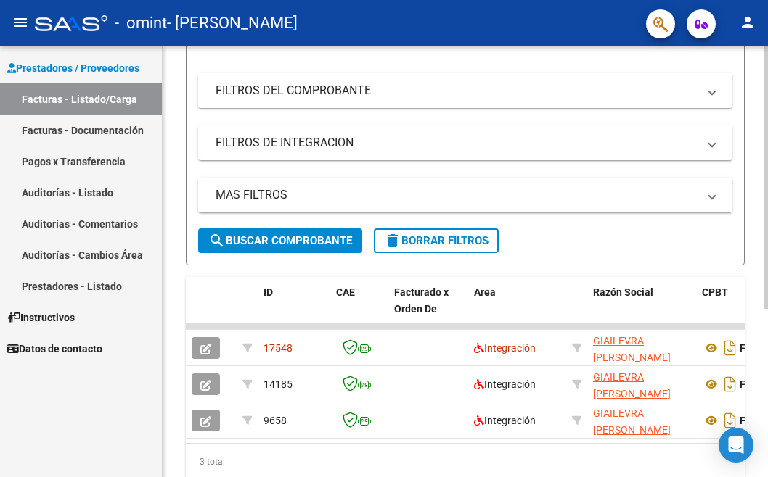
scroll to position [277, 0]
